Goal: Use online tool/utility: Use online tool/utility

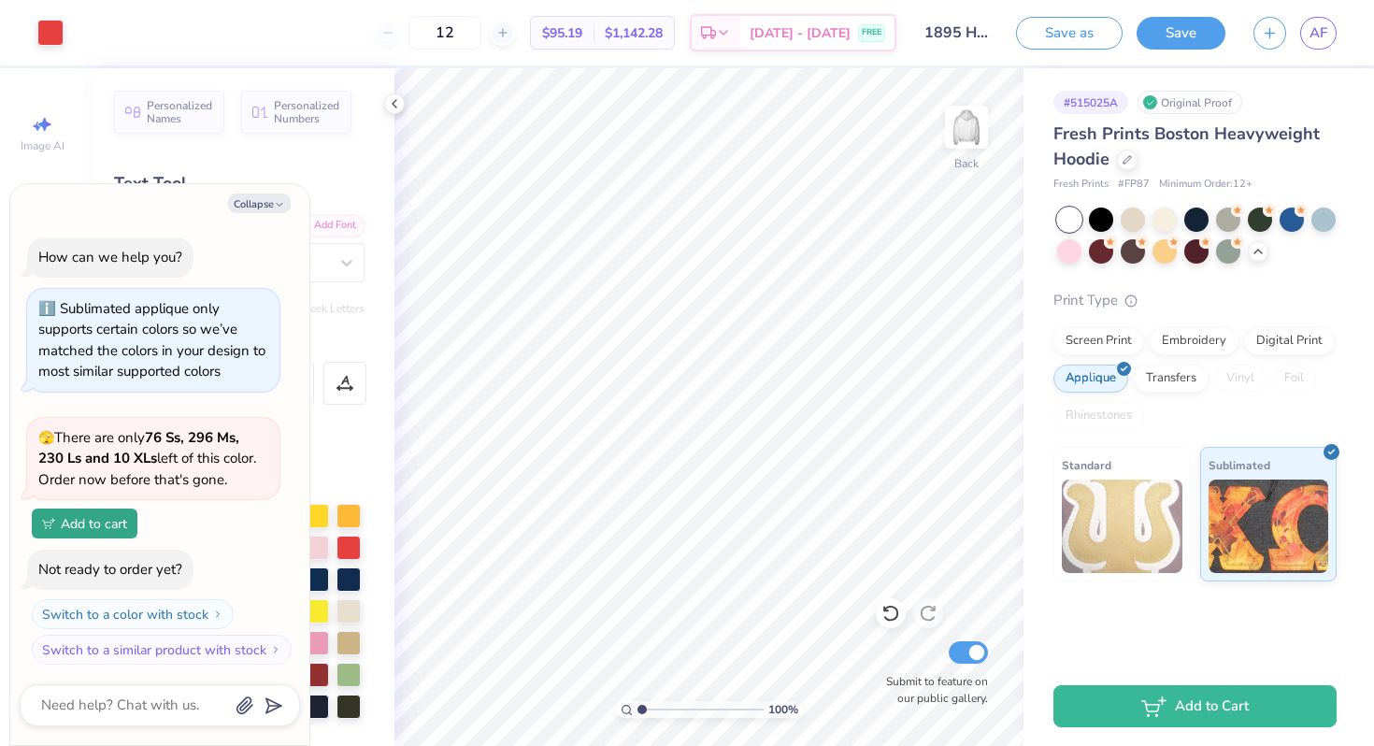
scroll to position [2456, 0]
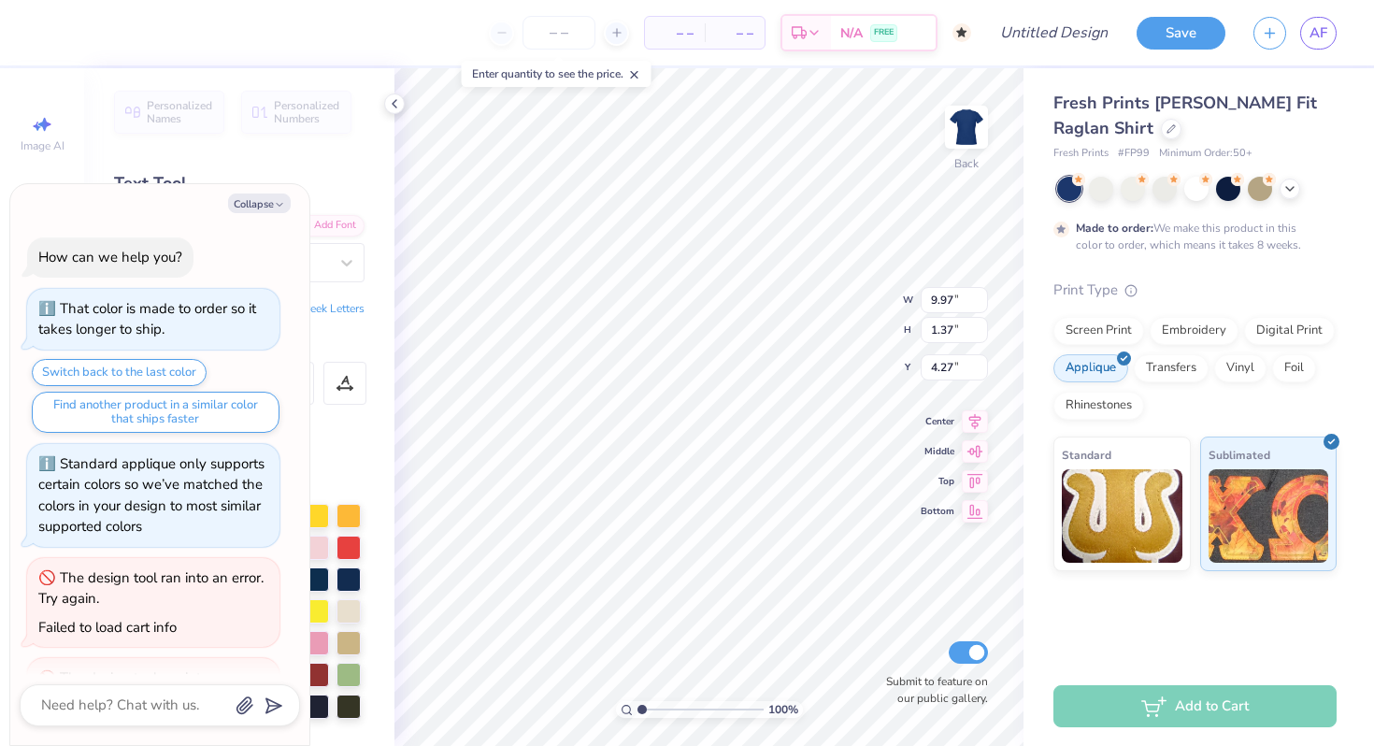
scroll to position [575, 0]
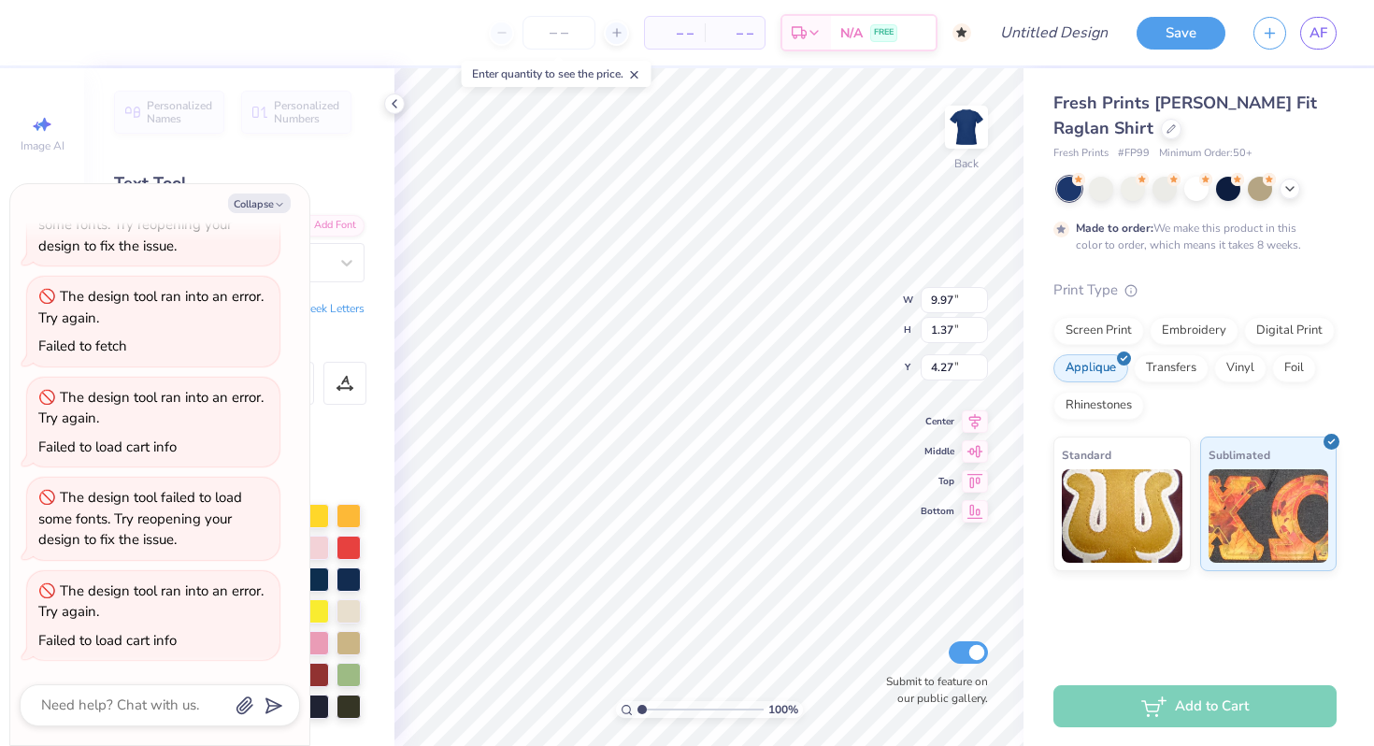
type textarea "x"
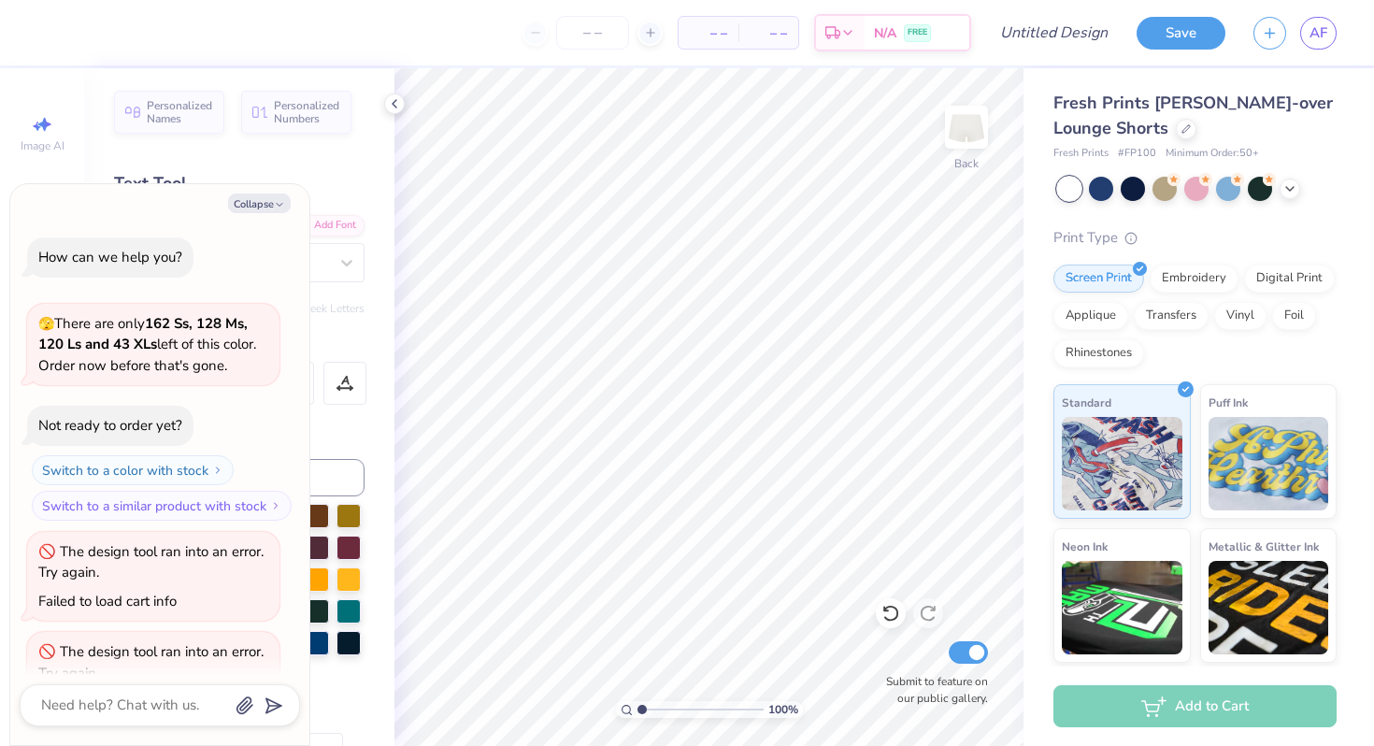
scroll to position [348, 0]
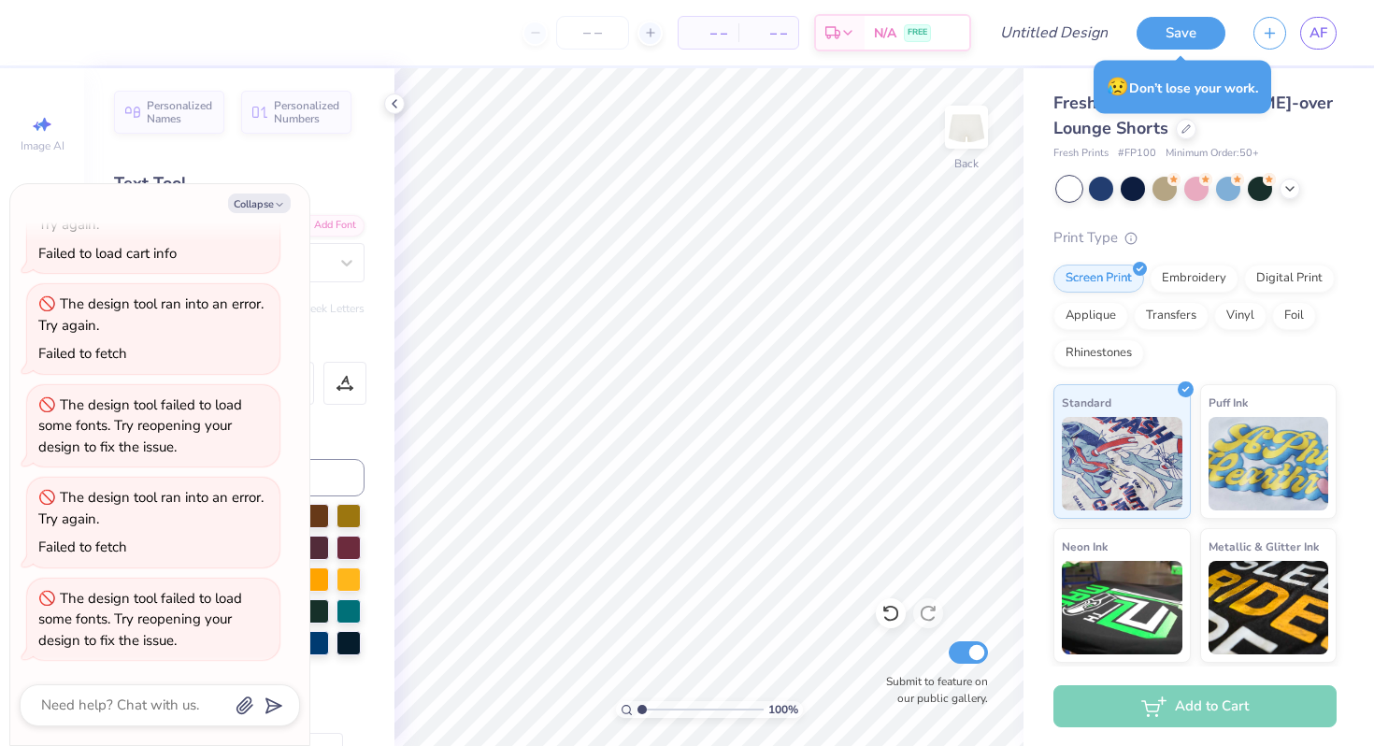
type textarea "x"
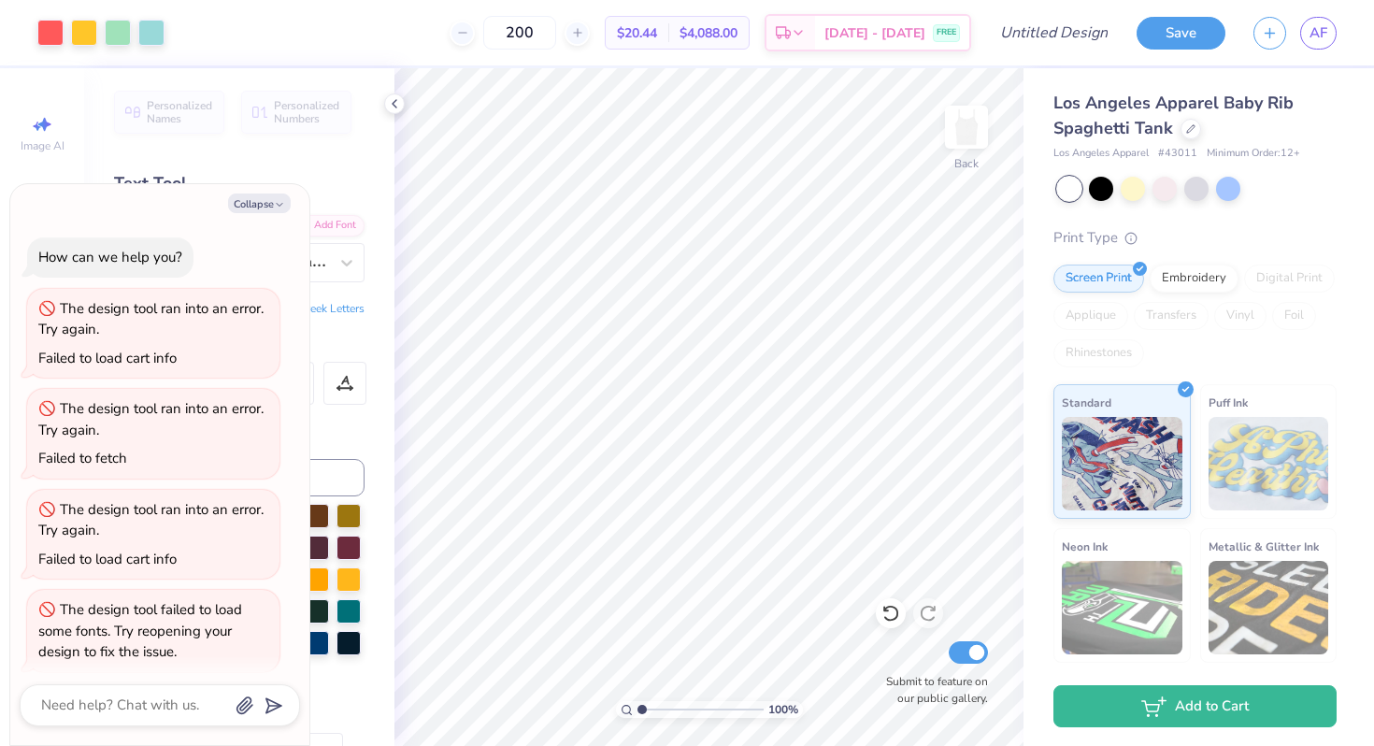
type textarea "x"
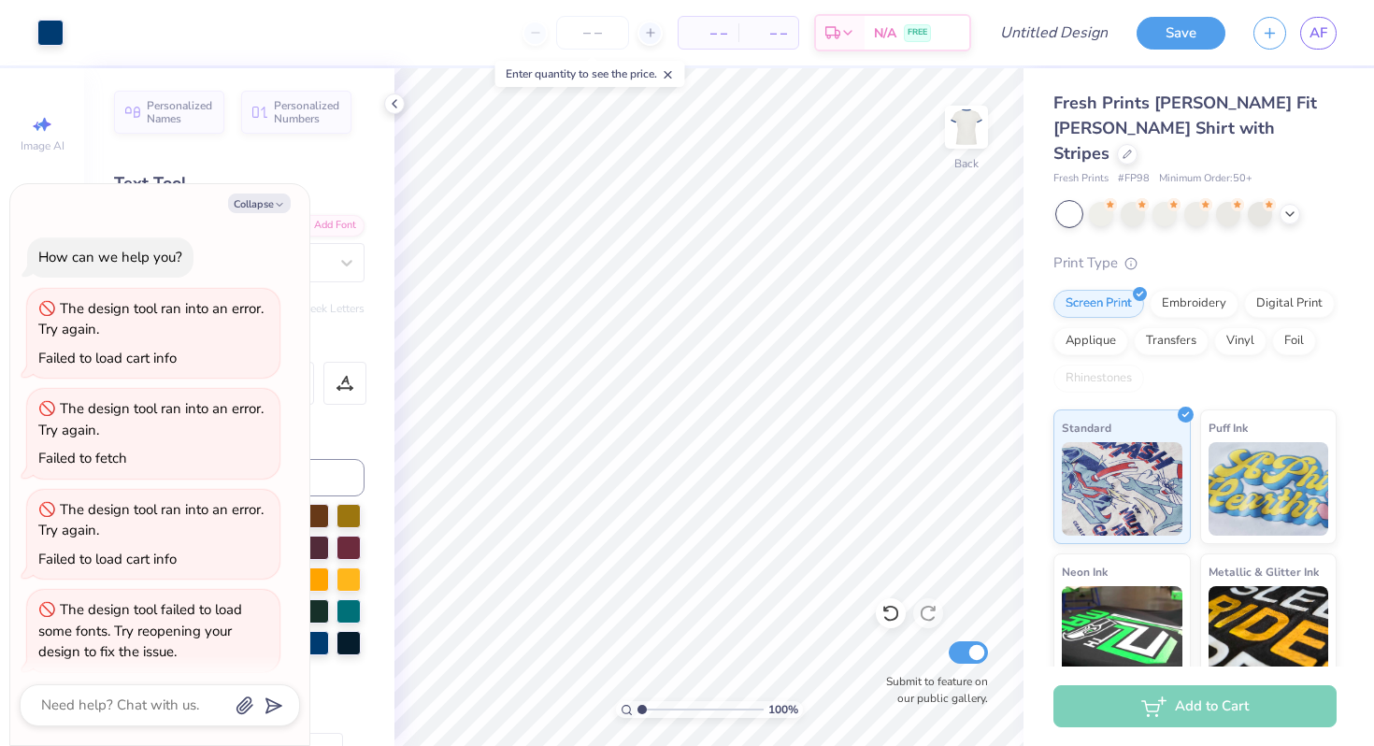
scroll to position [406, 0]
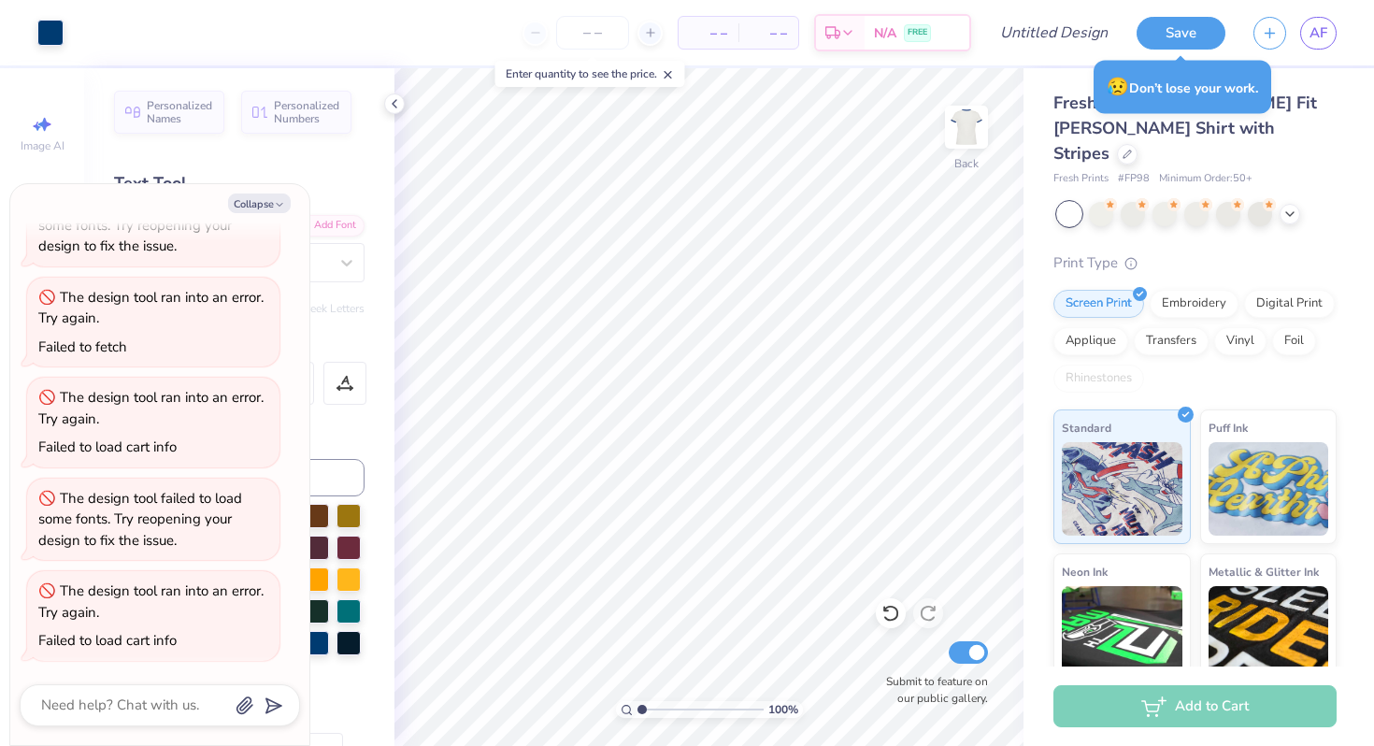
type textarea "x"
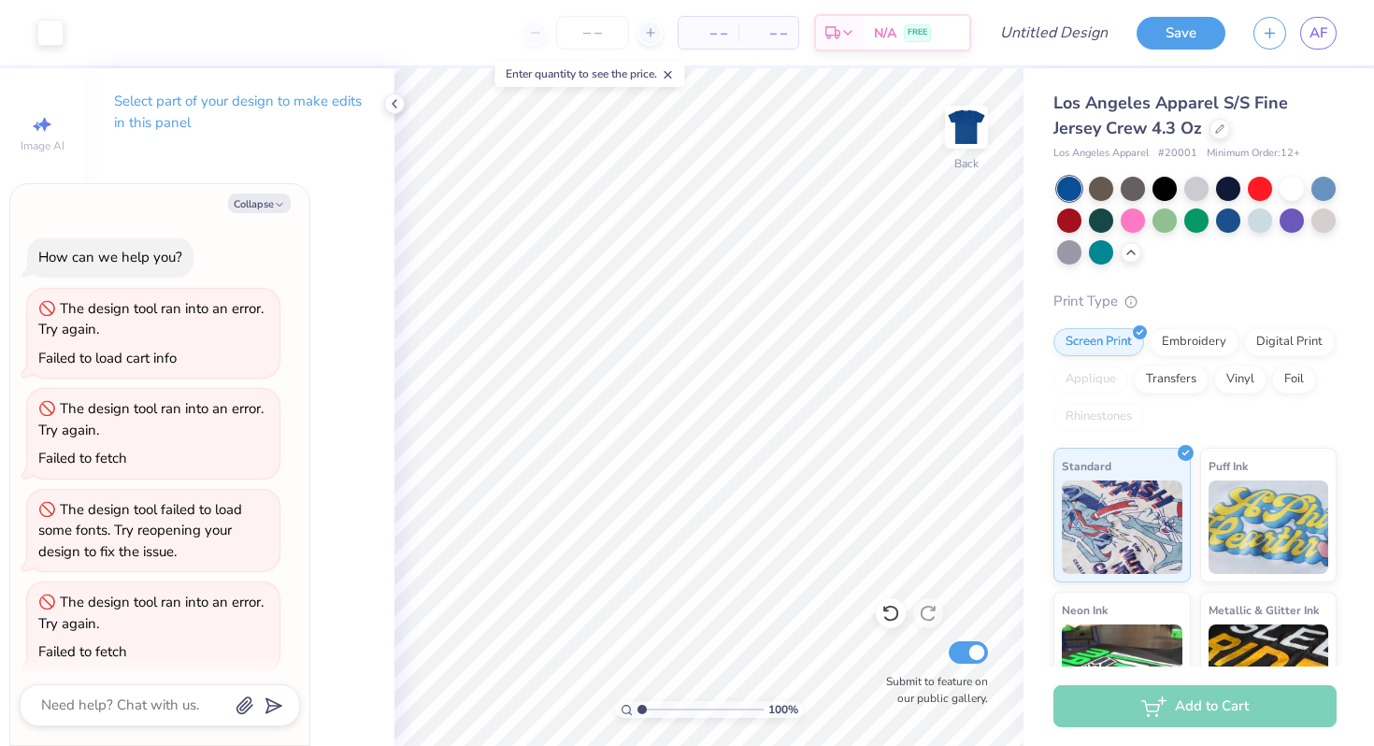
scroll to position [306, 0]
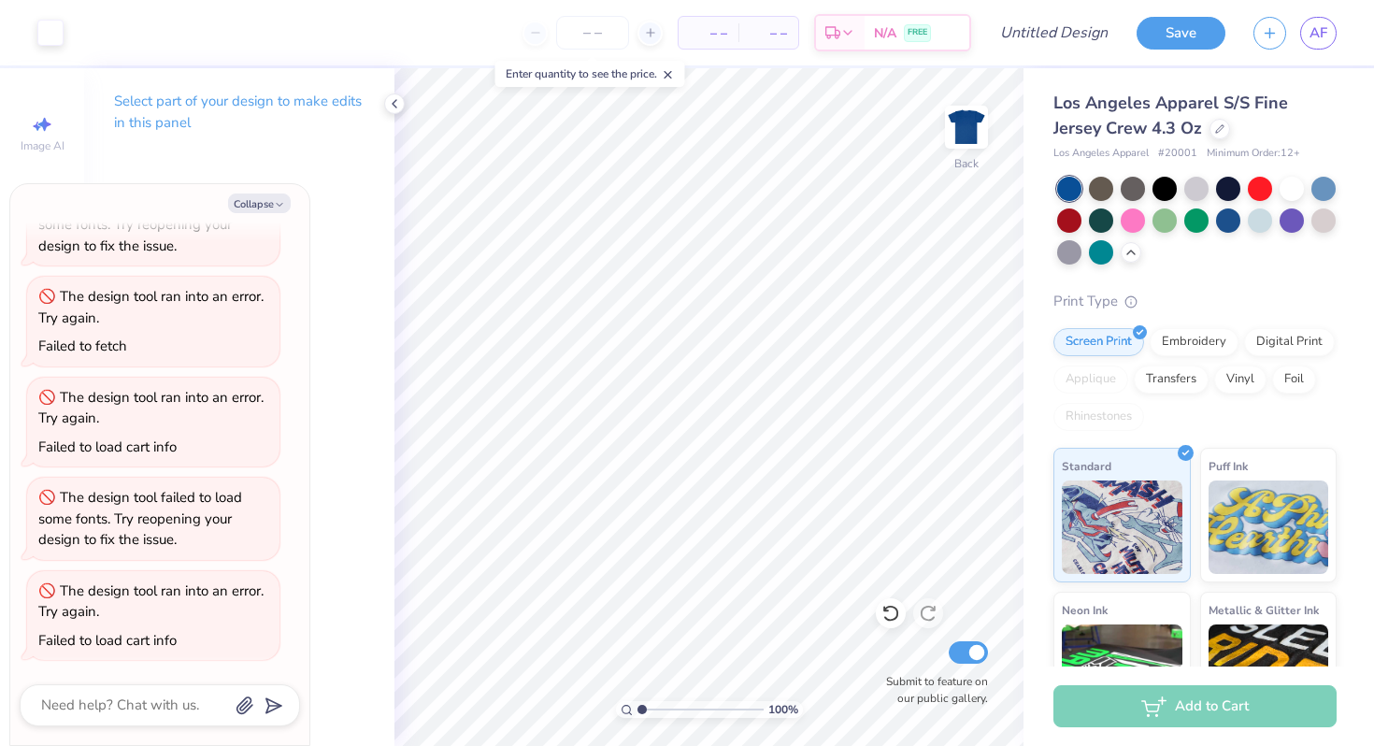
type textarea "x"
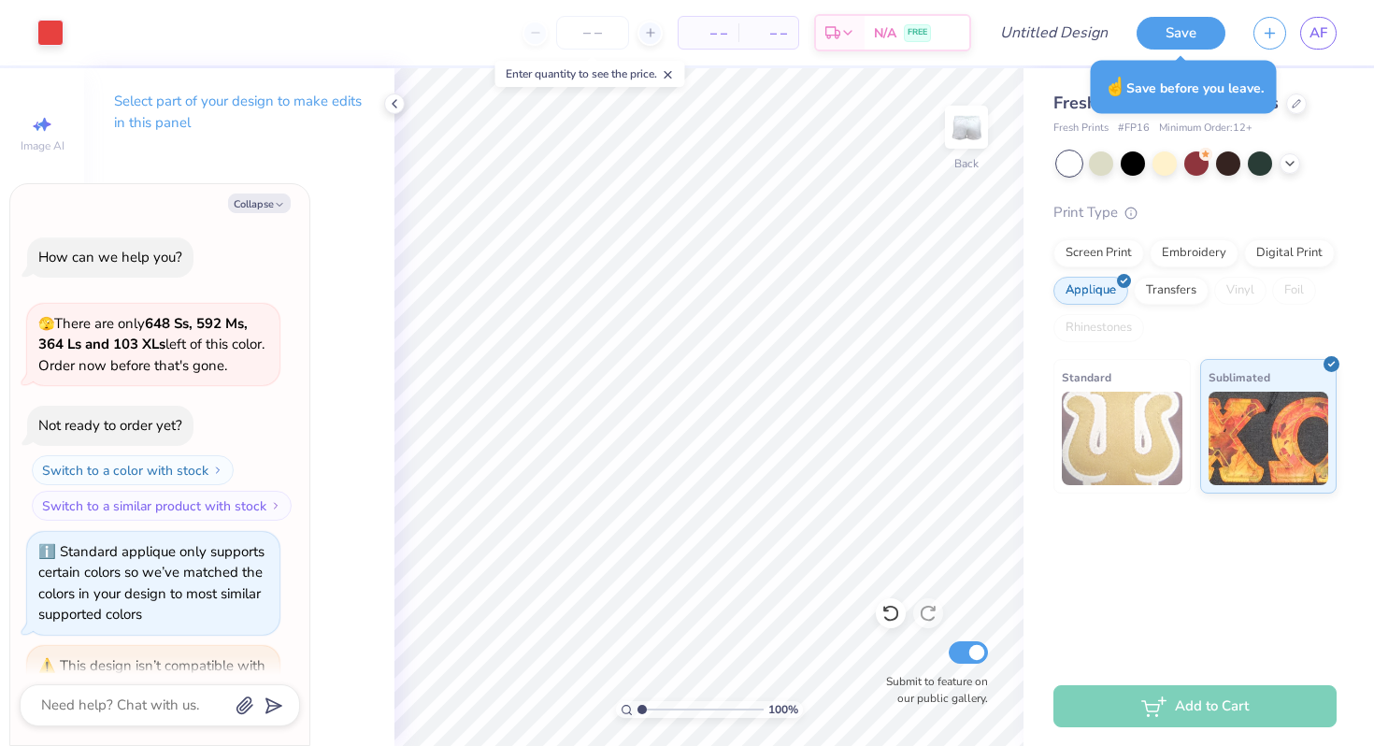
scroll to position [892, 0]
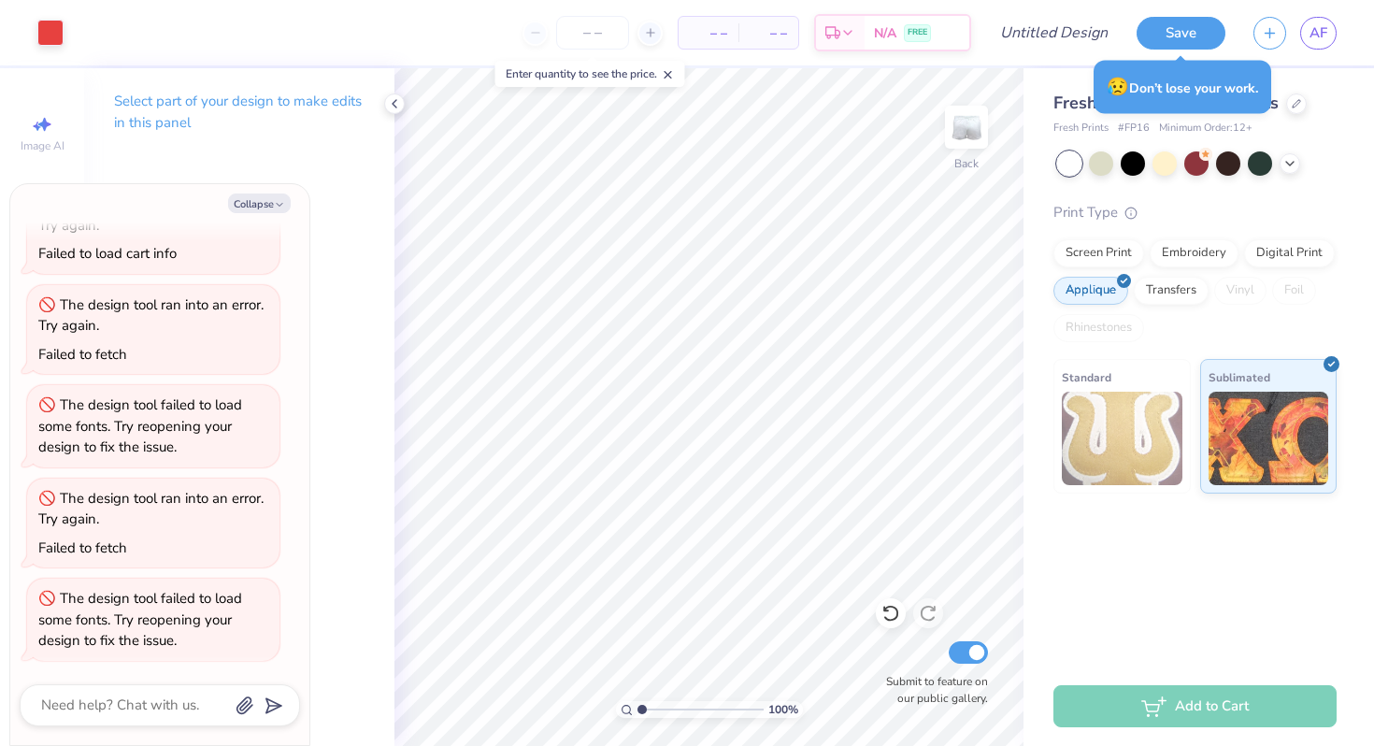
type textarea "x"
